Goal: Transaction & Acquisition: Book appointment/travel/reservation

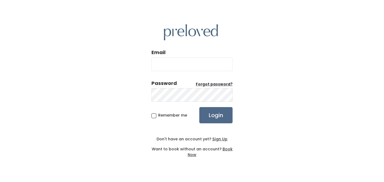
click at [174, 64] on input "Email" at bounding box center [192, 65] width 81 height 14
type input "mose23@hotmail.com"
click at [211, 116] on input "Login" at bounding box center [215, 115] width 33 height 16
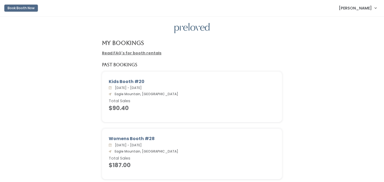
click at [24, 8] on button "Book Booth Now" at bounding box center [21, 8] width 34 height 7
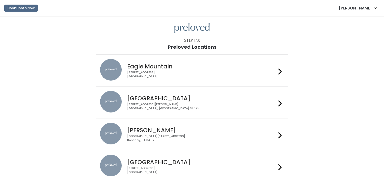
click at [283, 71] on div at bounding box center [280, 70] width 8 height 23
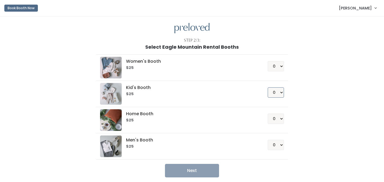
click at [281, 93] on select "0 1 2 3 4" at bounding box center [276, 92] width 16 height 10
select select "1"
click at [268, 87] on select "0 1 2 3 4" at bounding box center [276, 92] width 16 height 10
click at [301, 87] on div "Women's Booth $25 0 1 2 3 4 Kid's Booth $25 0 1 2 3 4 0" at bounding box center [192, 114] width 298 height 128
click at [185, 168] on button "Next" at bounding box center [192, 171] width 54 height 14
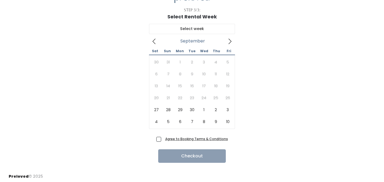
scroll to position [31, 0]
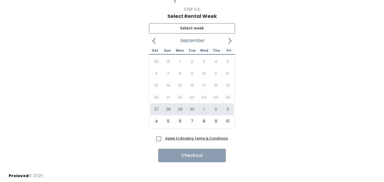
type input "[DATE] to [DATE]"
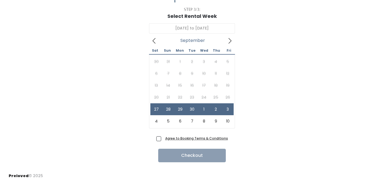
click at [163, 137] on span "Agree to Booking Terms & Conditions" at bounding box center [195, 138] width 65 height 5
click at [163, 137] on input "Agree to Booking Terms & Conditions" at bounding box center [165, 138] width 4 height 4
checkbox input "true"
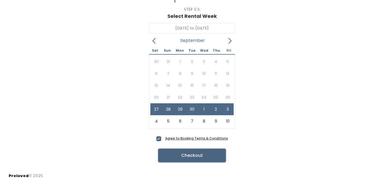
click at [196, 154] on button "Checkout" at bounding box center [192, 156] width 68 height 14
